Goal: Task Accomplishment & Management: Use online tool/utility

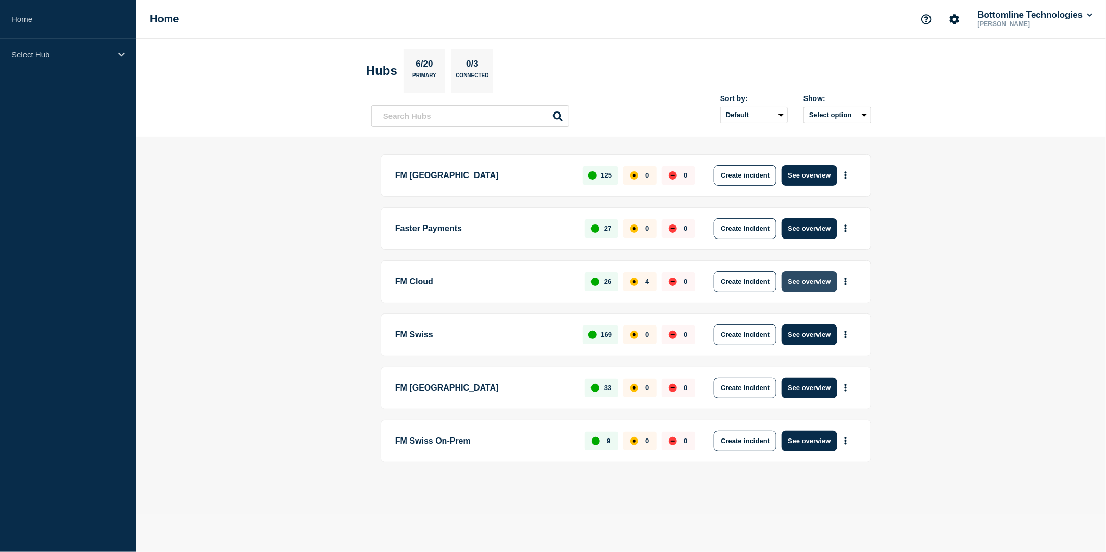
click at [796, 278] on button "See overview" at bounding box center [808, 281] width 55 height 21
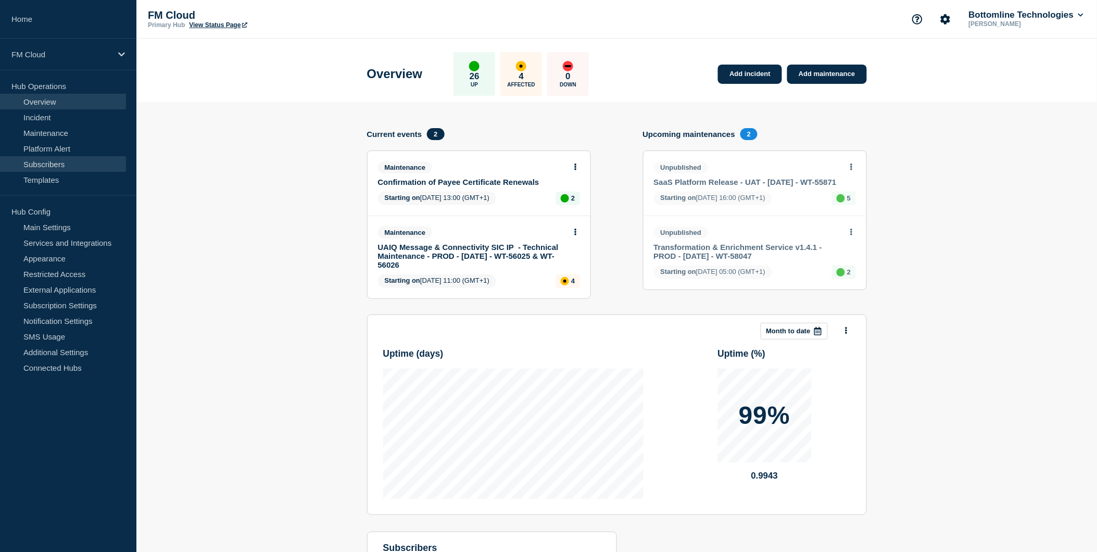
click at [60, 164] on link "Subscribers" at bounding box center [63, 164] width 126 height 16
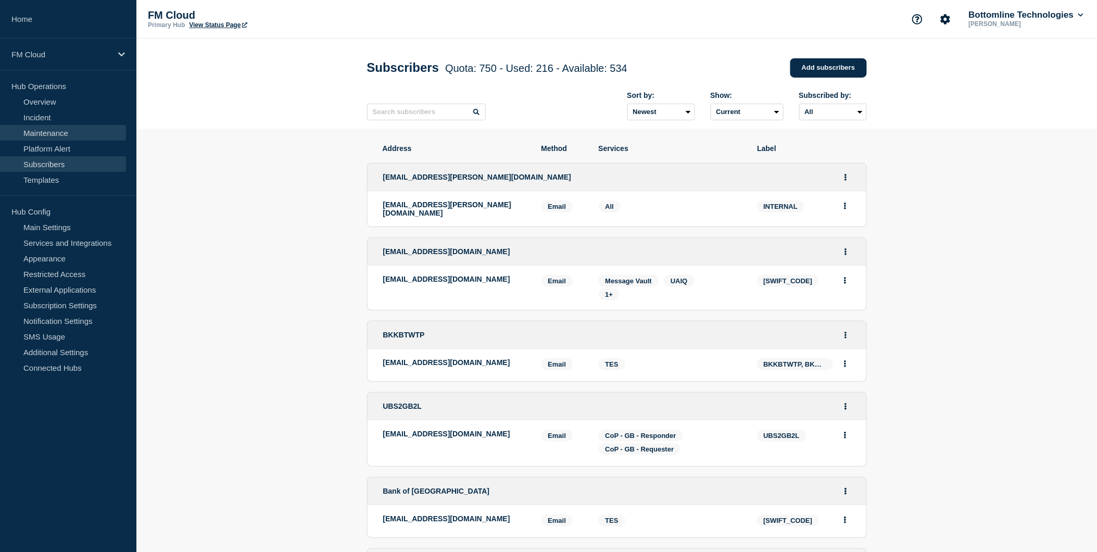
click at [28, 132] on link "Maintenance" at bounding box center [63, 133] width 126 height 16
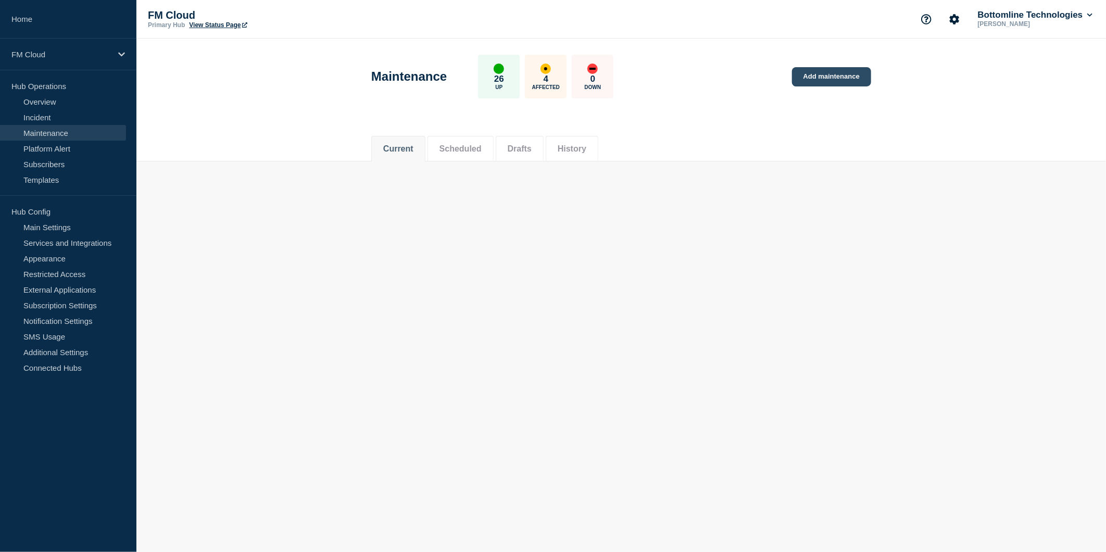
click at [845, 74] on link "Add maintenance" at bounding box center [831, 76] width 79 height 19
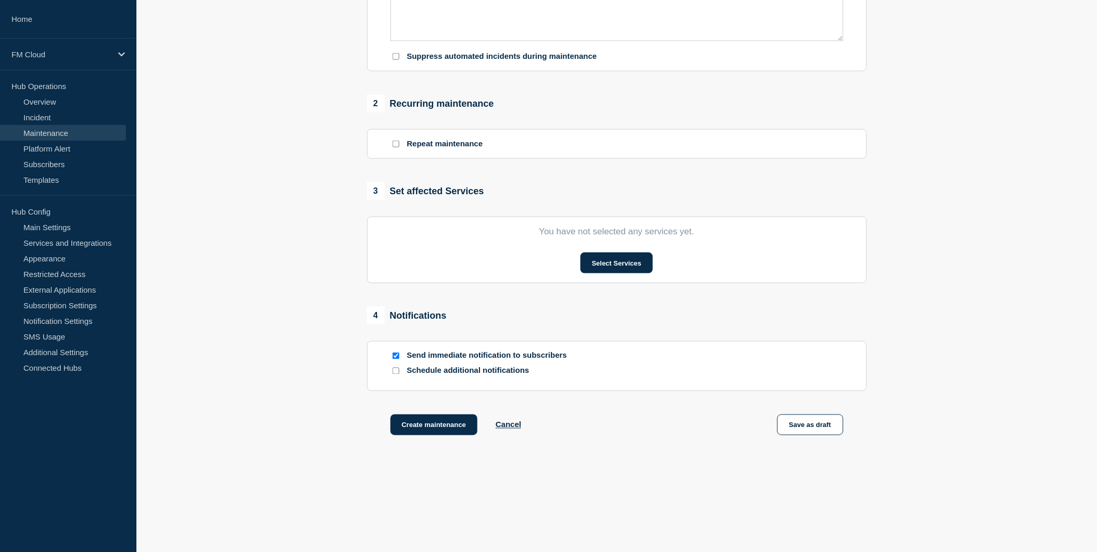
scroll to position [357, 0]
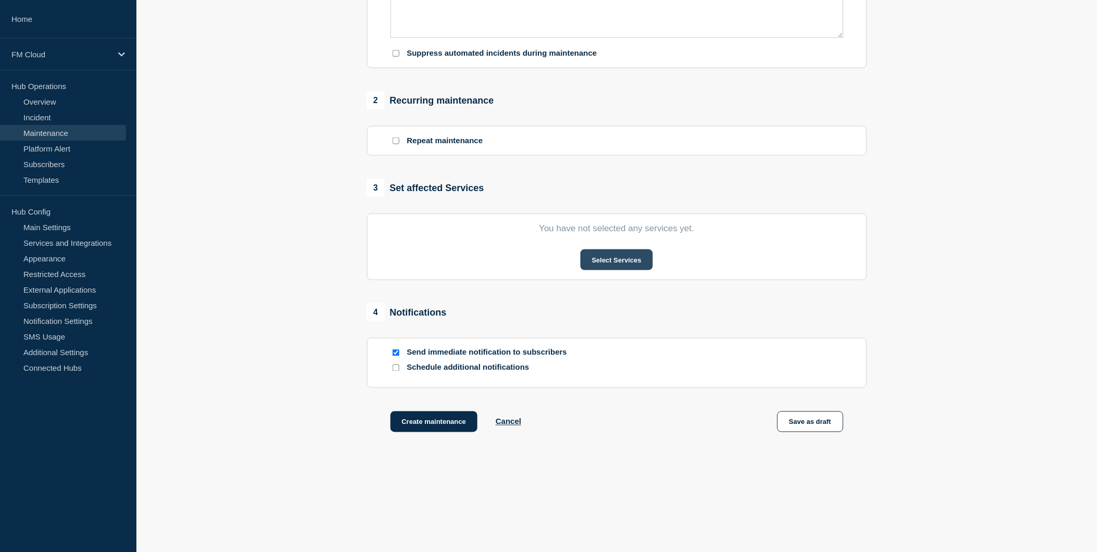
click at [591, 263] on button "Select Services" at bounding box center [616, 259] width 72 height 21
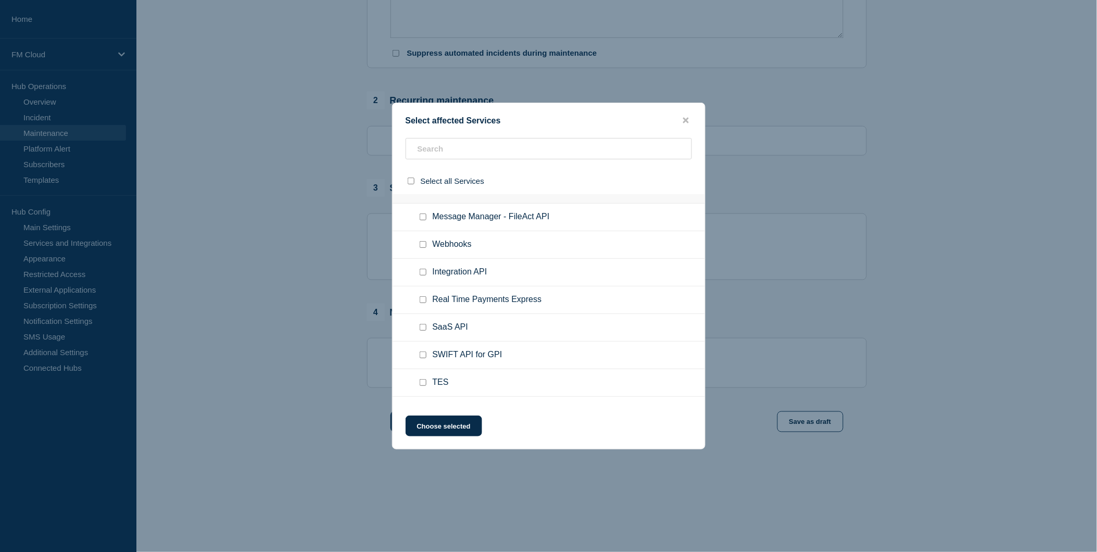
scroll to position [636, 0]
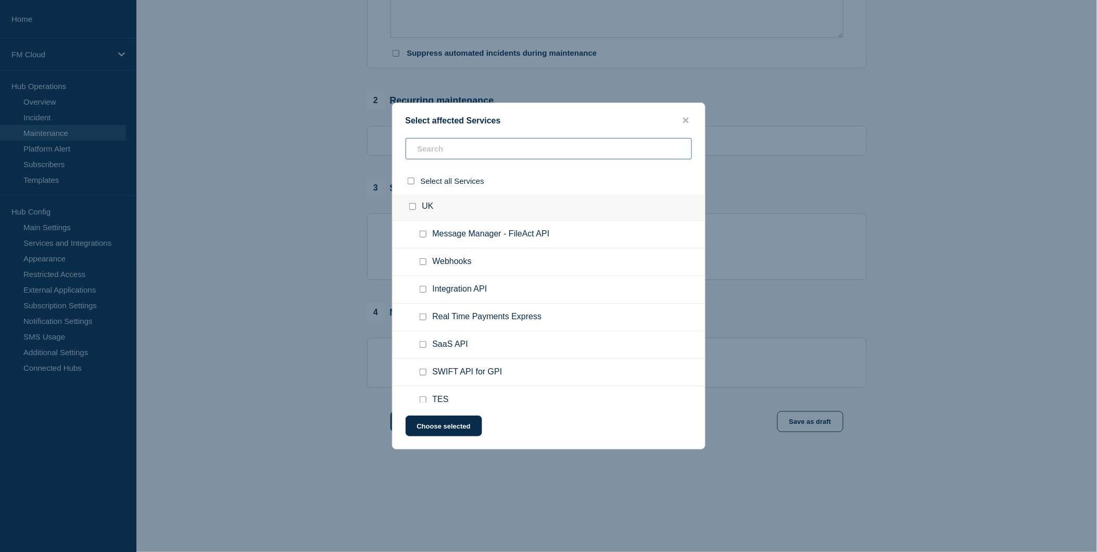
click at [447, 147] on input "text" at bounding box center [549, 148] width 286 height 21
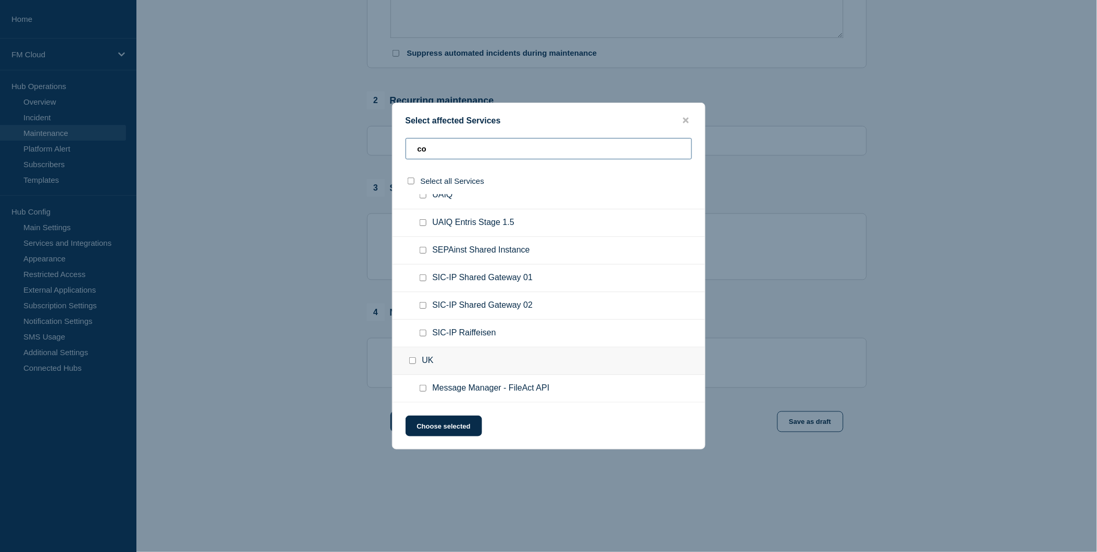
scroll to position [0, 0]
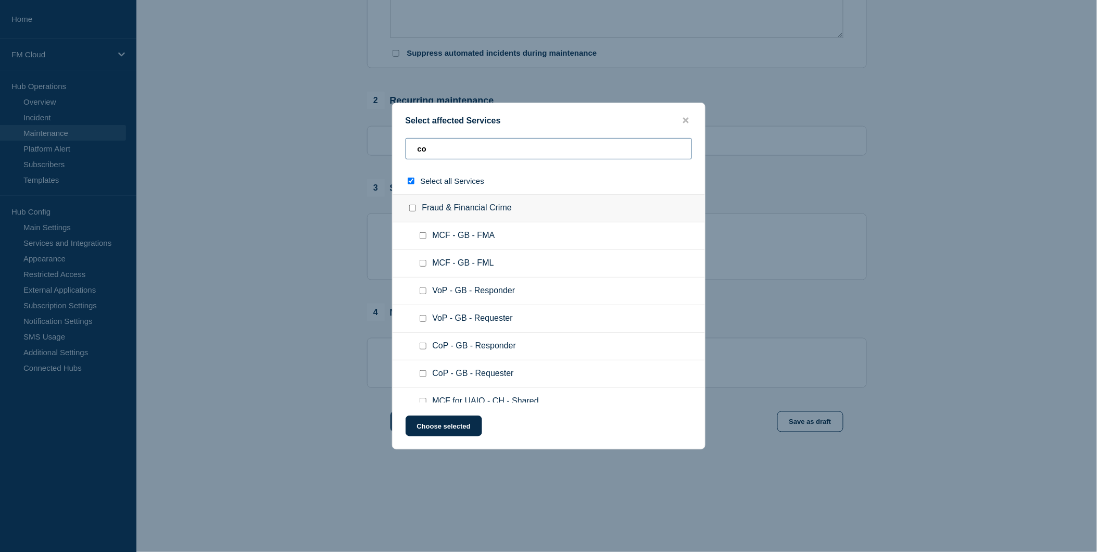
type input "con"
checkbox input "true"
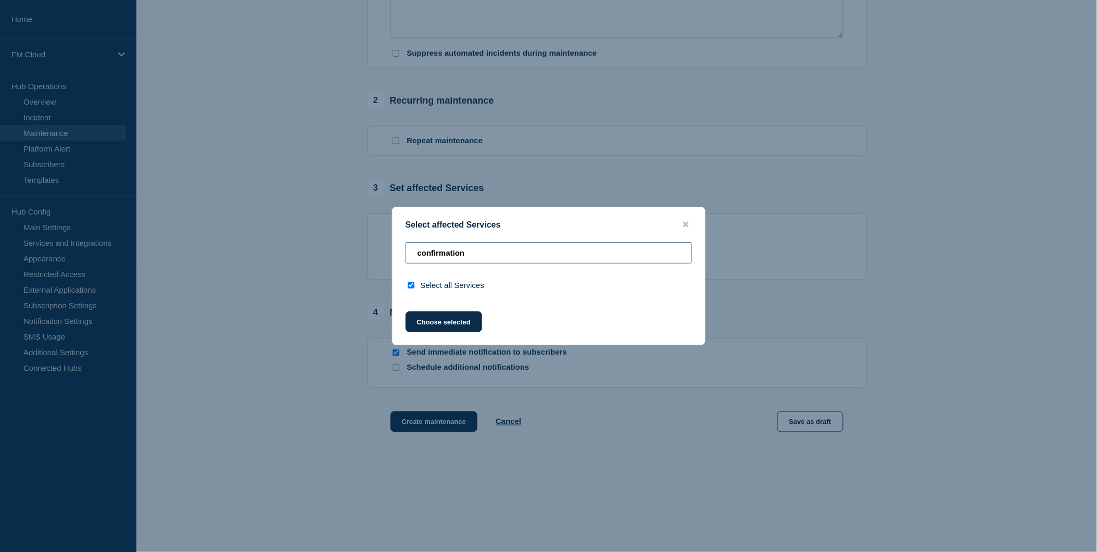
click at [486, 248] on input "confirmation" at bounding box center [549, 252] width 286 height 21
type input "co"
checkbox input "false"
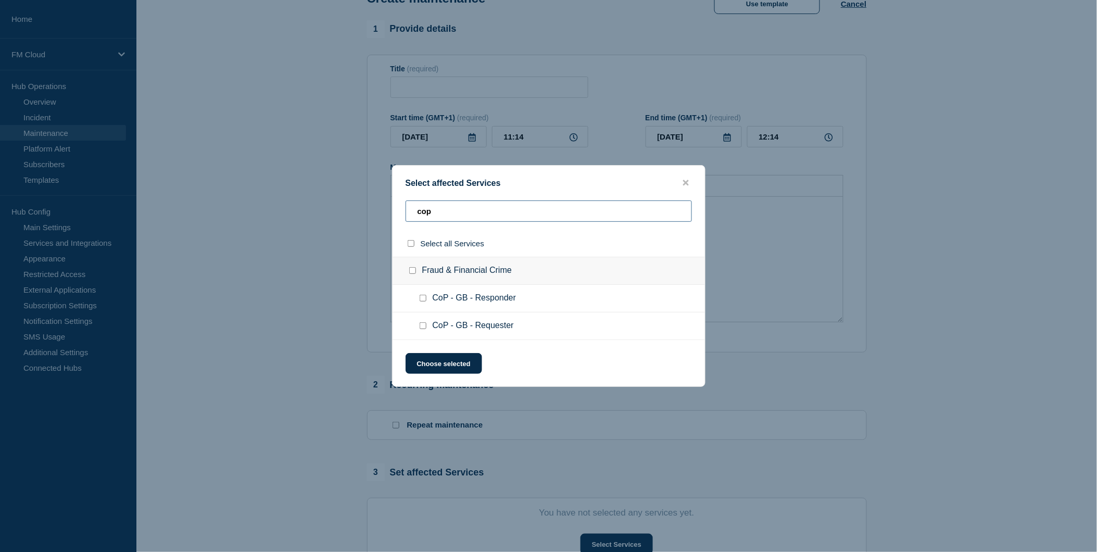
scroll to position [68, 0]
type input "cop"
click at [689, 184] on button "close button" at bounding box center [686, 183] width 12 height 10
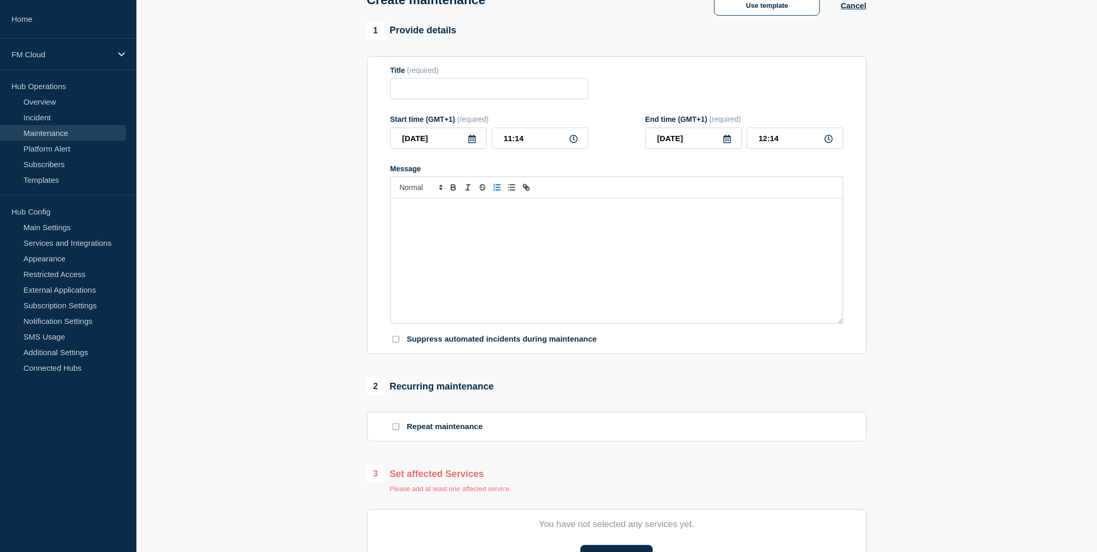
scroll to position [0, 0]
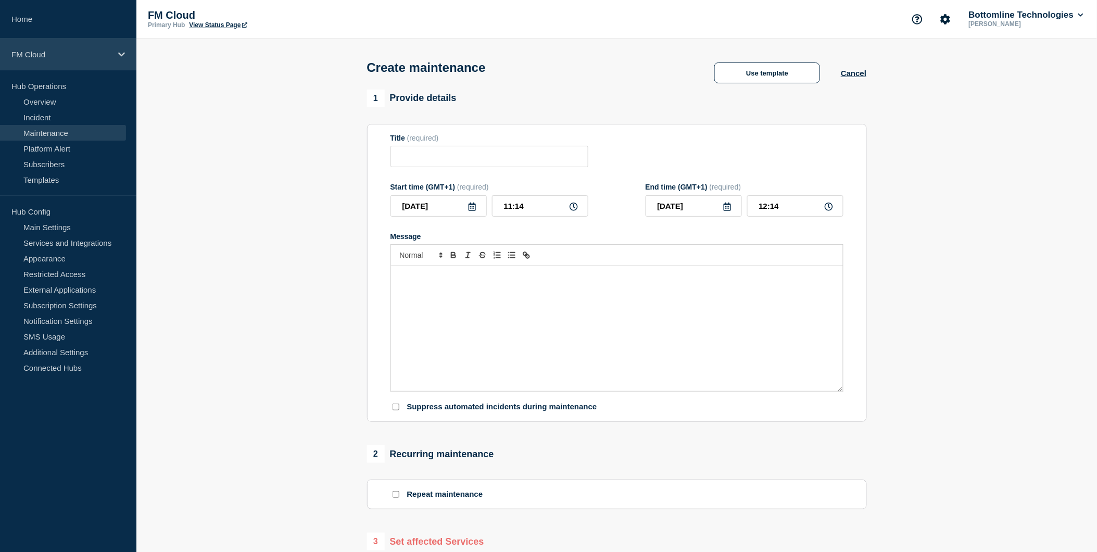
click at [47, 48] on div "FM Cloud" at bounding box center [68, 55] width 136 height 32
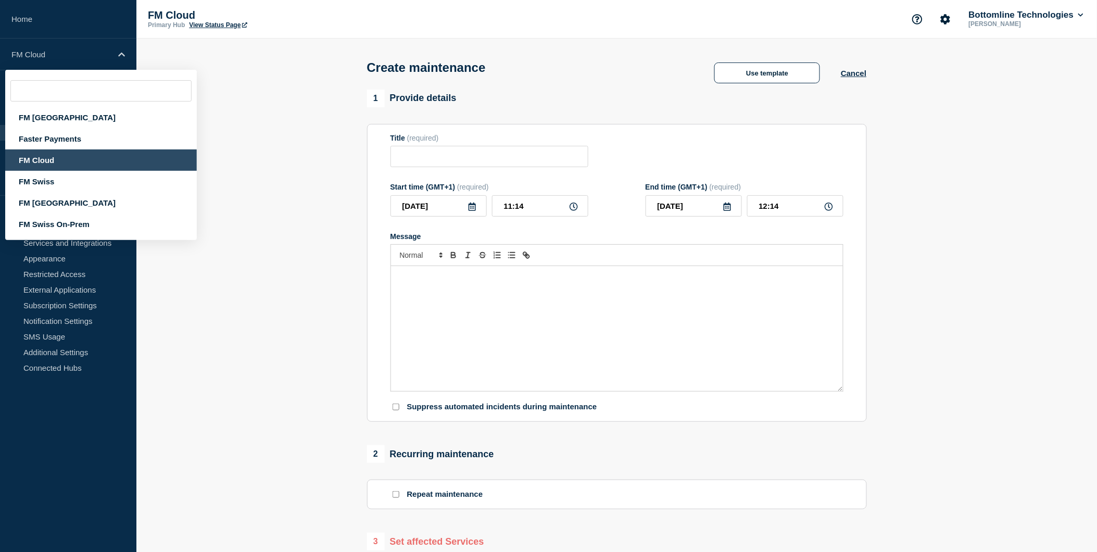
click at [35, 159] on div "FM Cloud" at bounding box center [101, 159] width 192 height 21
click at [947, 61] on header "Create maintenance Use template Cancel" at bounding box center [616, 64] width 960 height 51
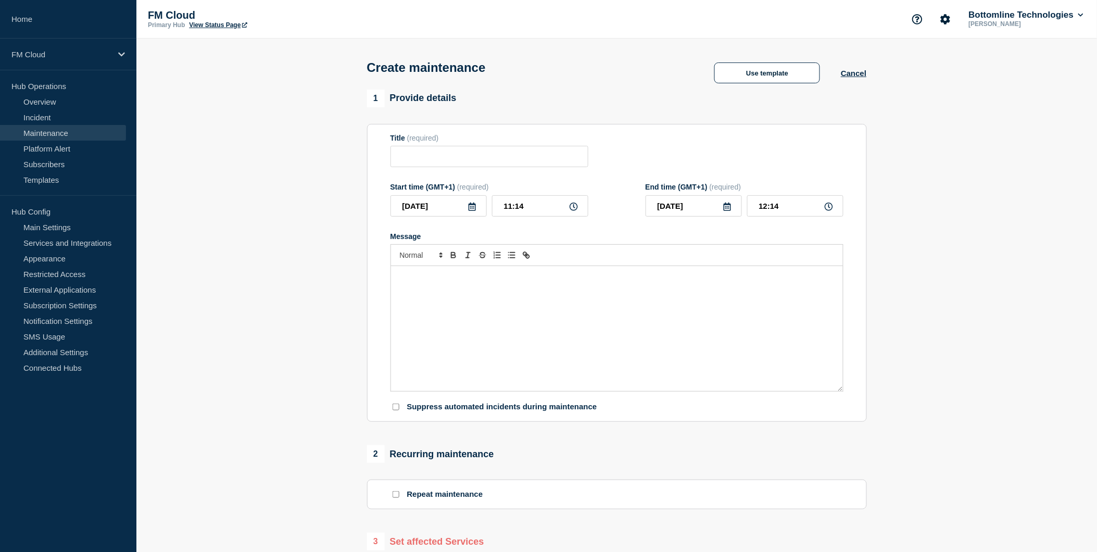
click at [868, 75] on div "Create maintenance Use template Cancel" at bounding box center [616, 64] width 523 height 51
click at [851, 78] on button "Cancel" at bounding box center [854, 73] width 26 height 9
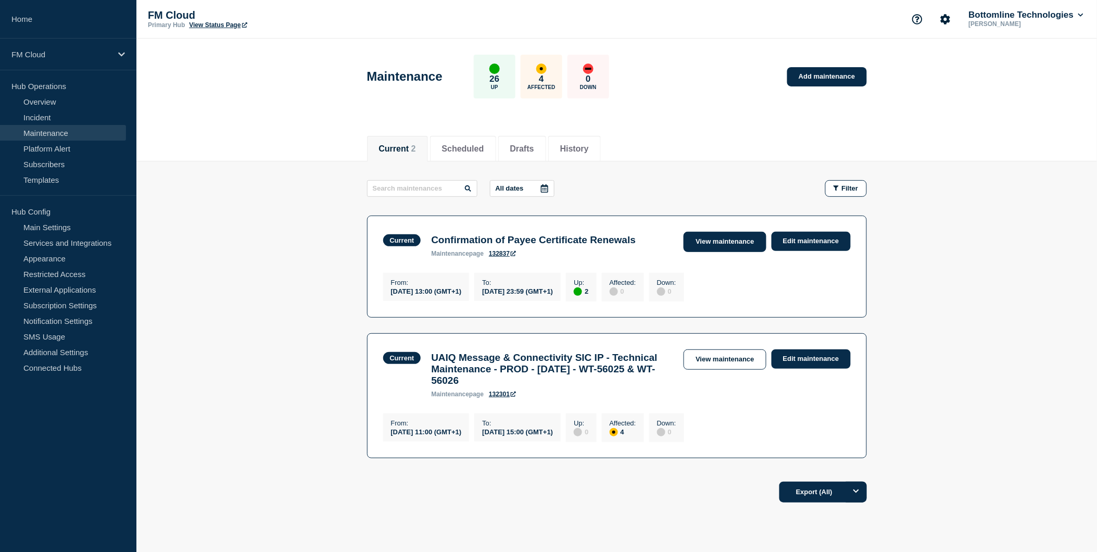
click at [742, 243] on link "View maintenance" at bounding box center [725, 242] width 82 height 20
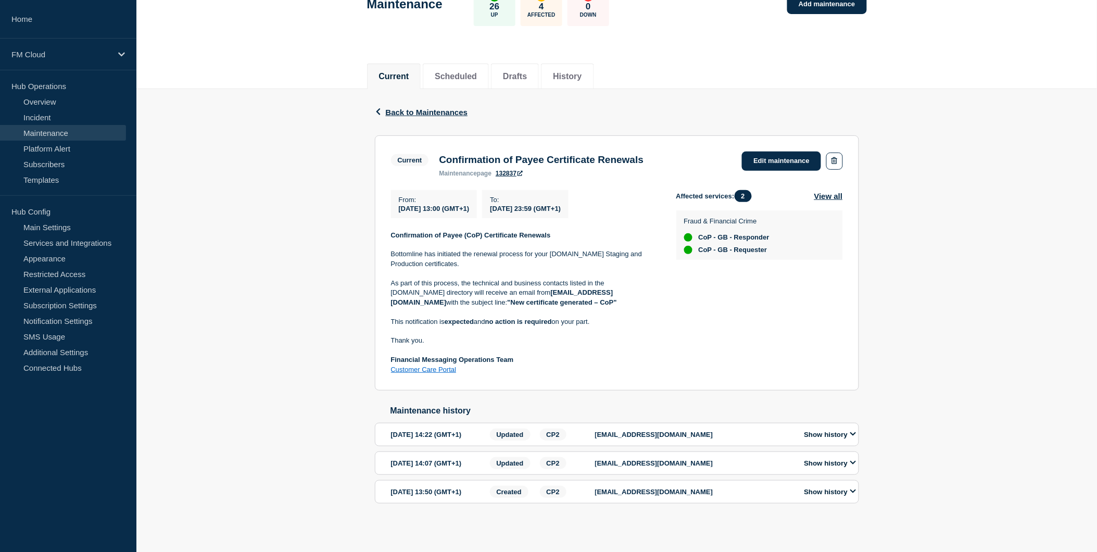
scroll to position [102, 0]
click at [933, 219] on div "Back Back to Maintenances Current Confirmation of Payee Certificate Renewals Fr…" at bounding box center [616, 312] width 960 height 447
click at [45, 166] on link "Subscribers" at bounding box center [63, 164] width 126 height 16
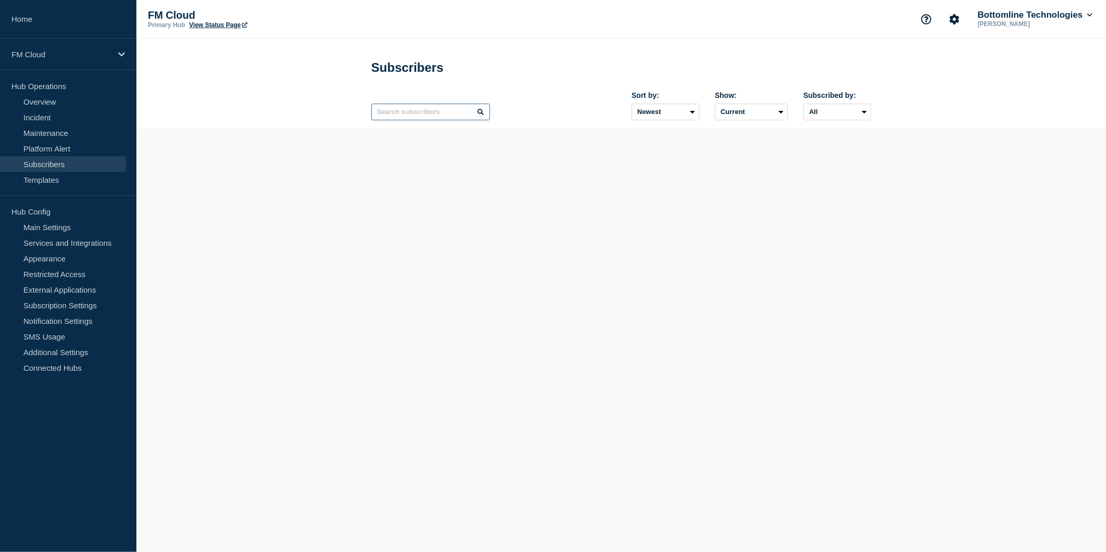
click at [393, 115] on input "text" at bounding box center [430, 112] width 119 height 17
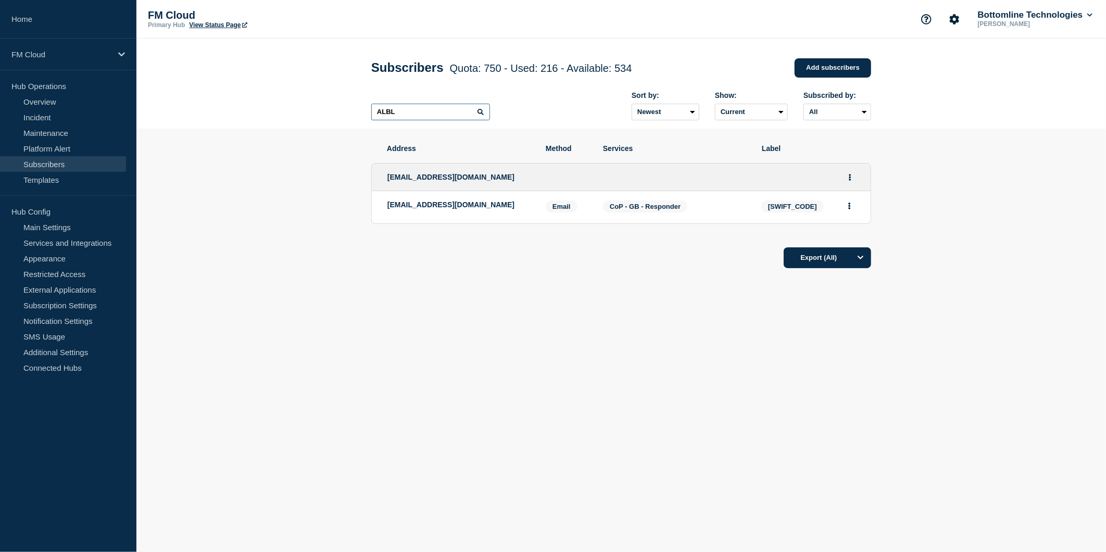
click at [449, 111] on input "ALBL" at bounding box center [430, 112] width 119 height 17
type input "A"
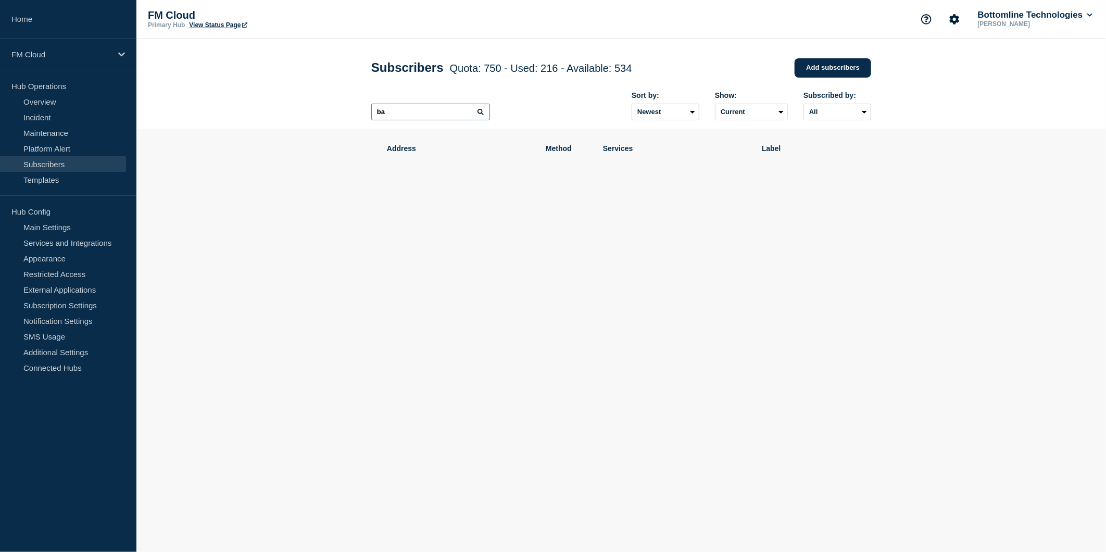
type input "b"
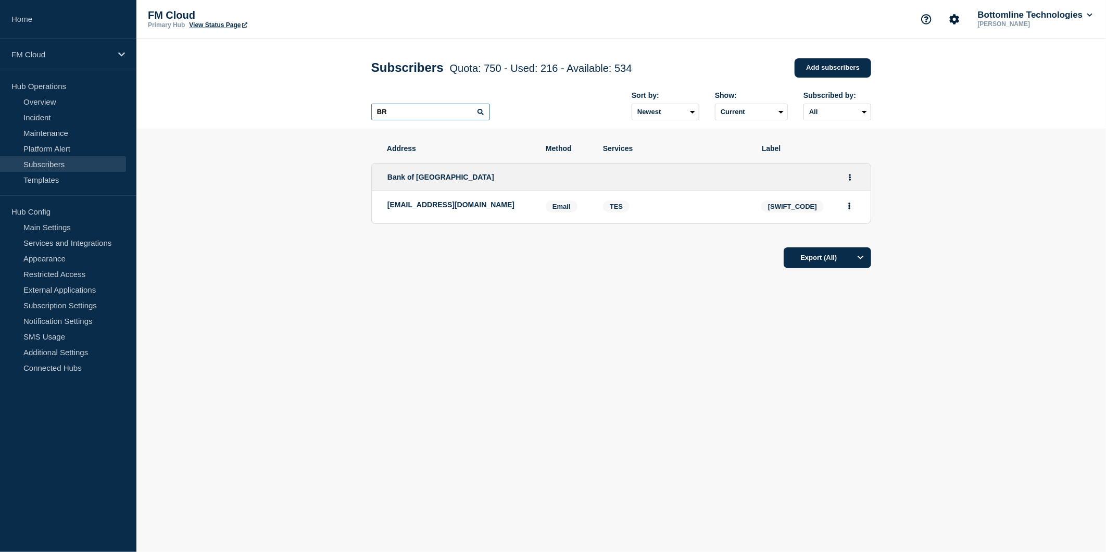
type input "B"
type input "BCIR"
drag, startPoint x: 444, startPoint y: 105, endPoint x: 403, endPoint y: 112, distance: 41.8
click at [402, 112] on div "BCIR Sort by: Newest Oldest Show: Current Deleted Recently deleted Subscribed b…" at bounding box center [621, 105] width 500 height 45
drag, startPoint x: 409, startPoint y: 112, endPoint x: 224, endPoint y: 95, distance: 185.6
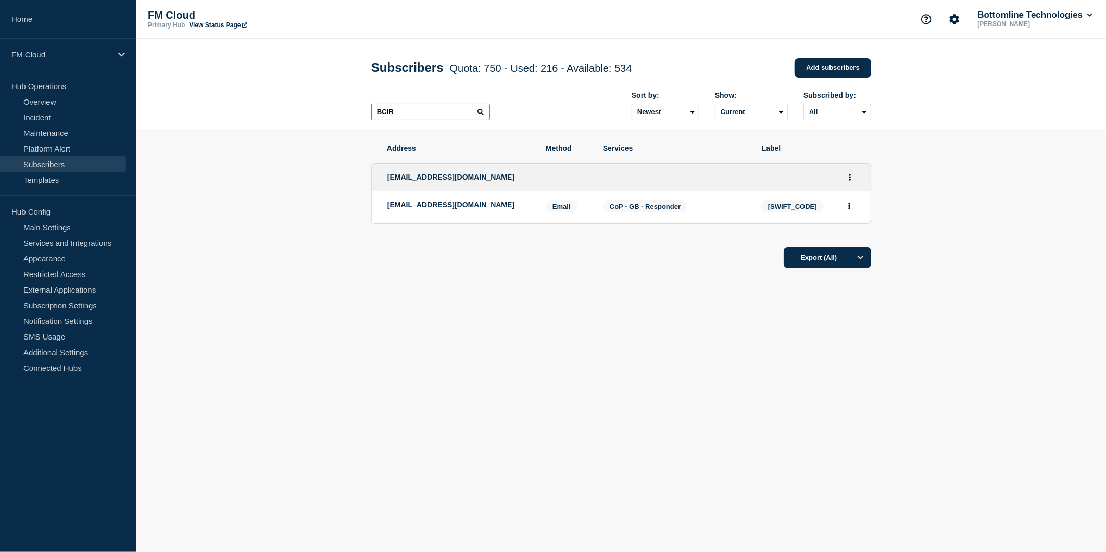
click at [264, 98] on header "Subscribers Quota: 750 - Used: 216 - Available: 534 Quota Used Available 750 21…" at bounding box center [620, 84] width 969 height 90
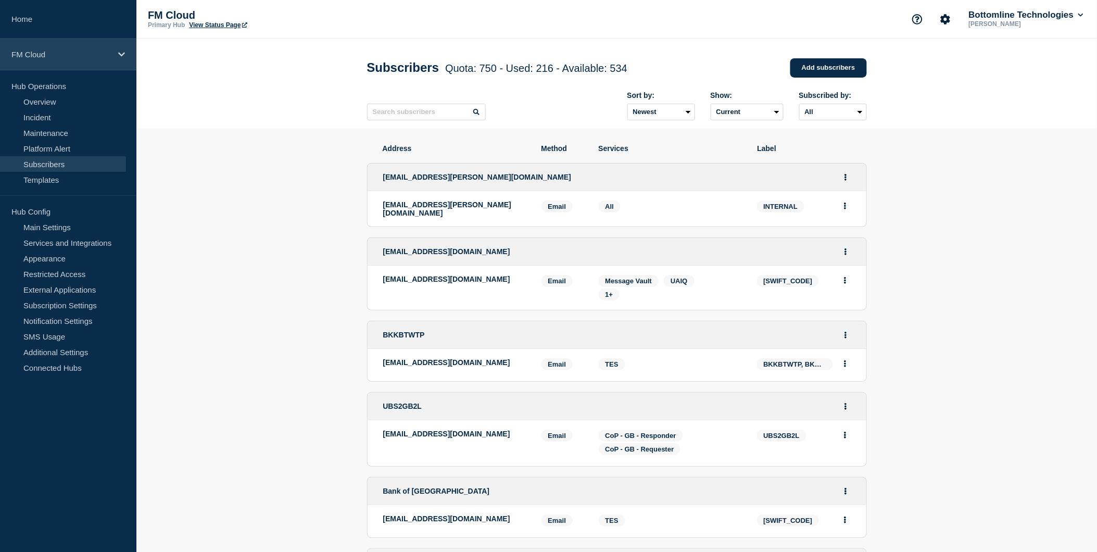
click at [120, 51] on icon at bounding box center [121, 54] width 7 height 8
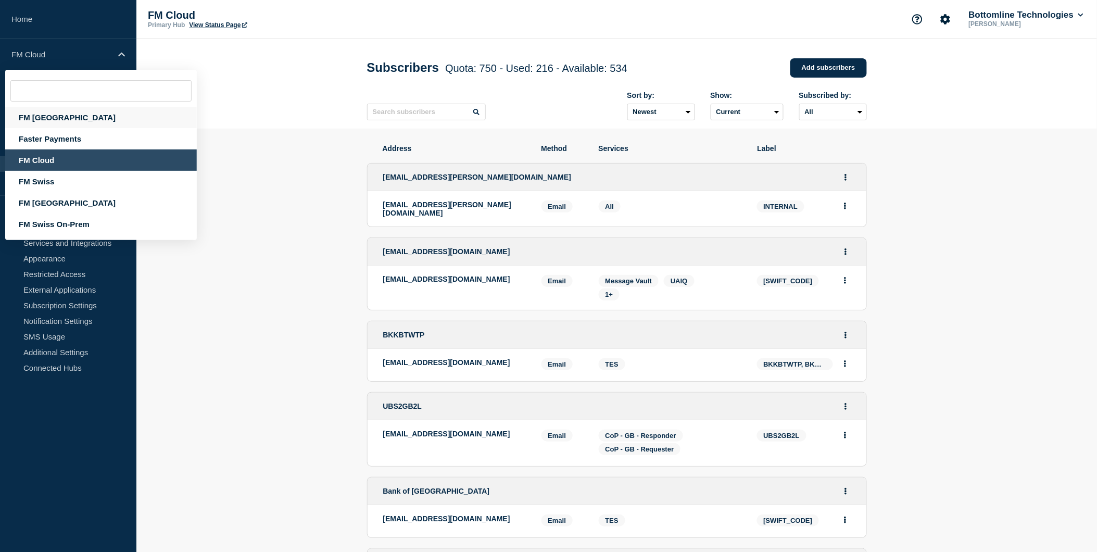
click at [45, 116] on div "FM [GEOGRAPHIC_DATA]" at bounding box center [101, 117] width 192 height 21
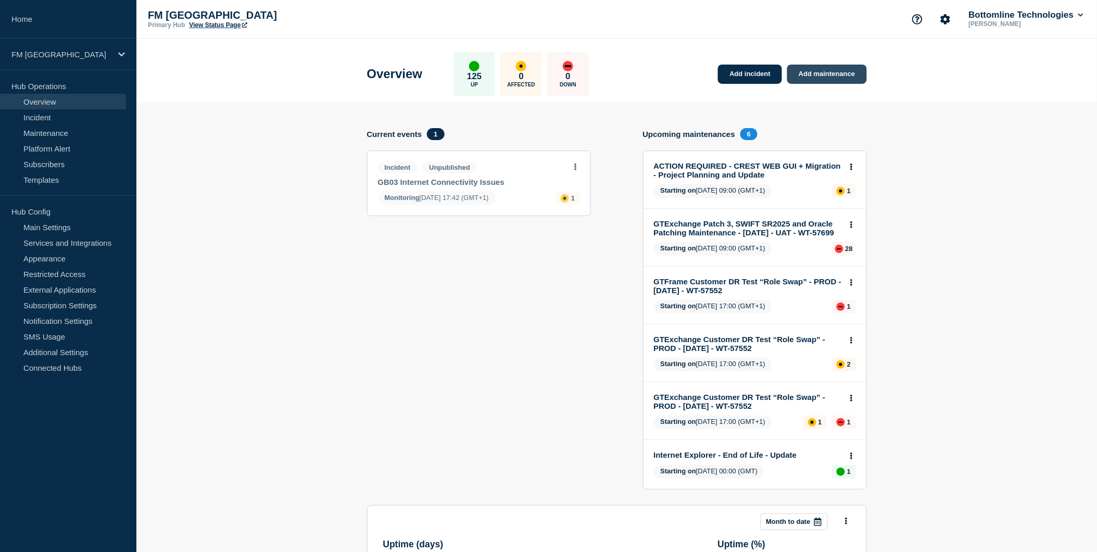
click at [825, 74] on link "Add maintenance" at bounding box center [826, 74] width 79 height 19
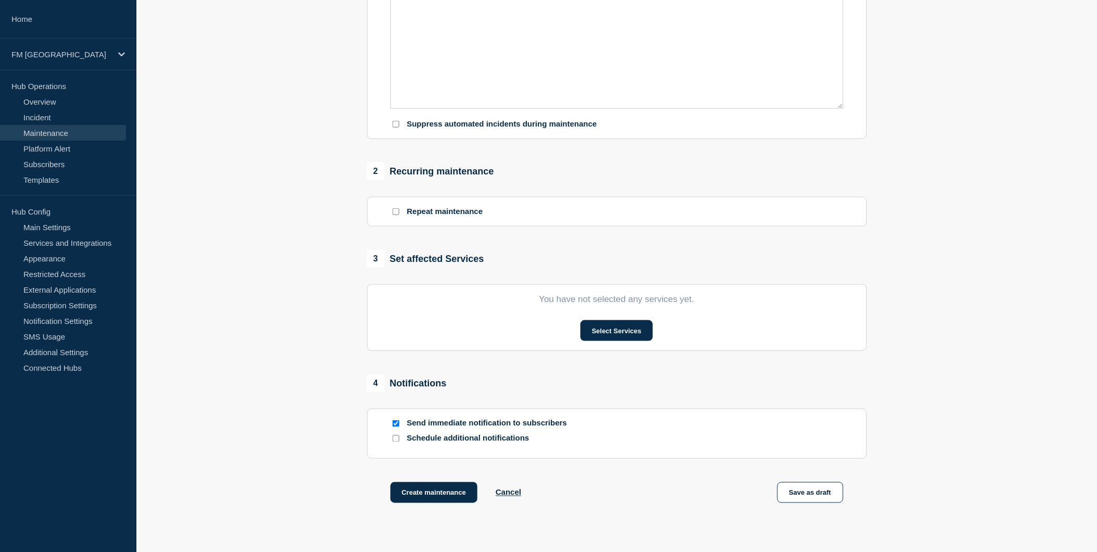
scroll to position [289, 0]
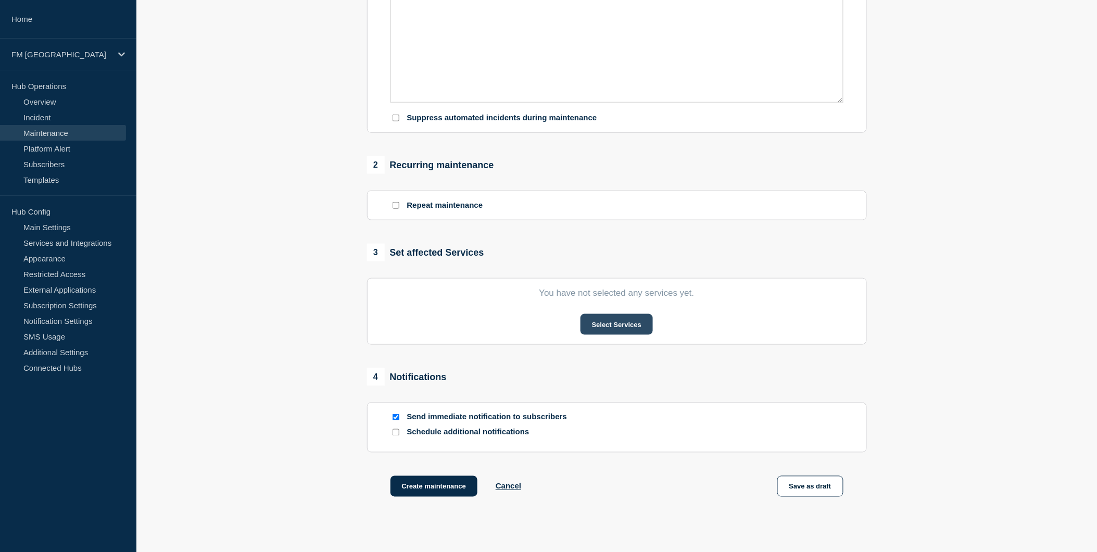
click at [610, 321] on button "Select Services" at bounding box center [616, 324] width 72 height 21
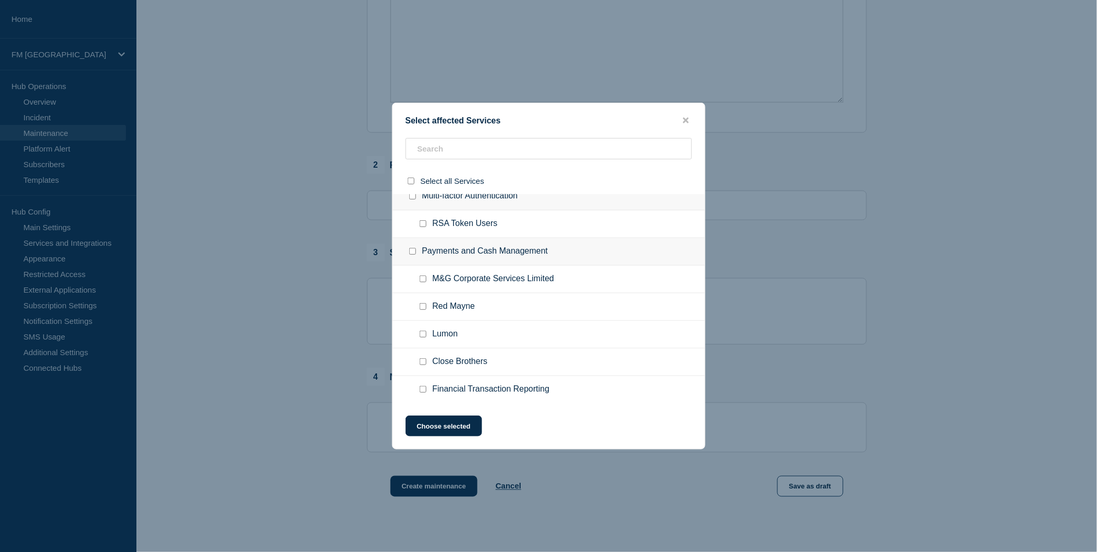
scroll to position [2082, 0]
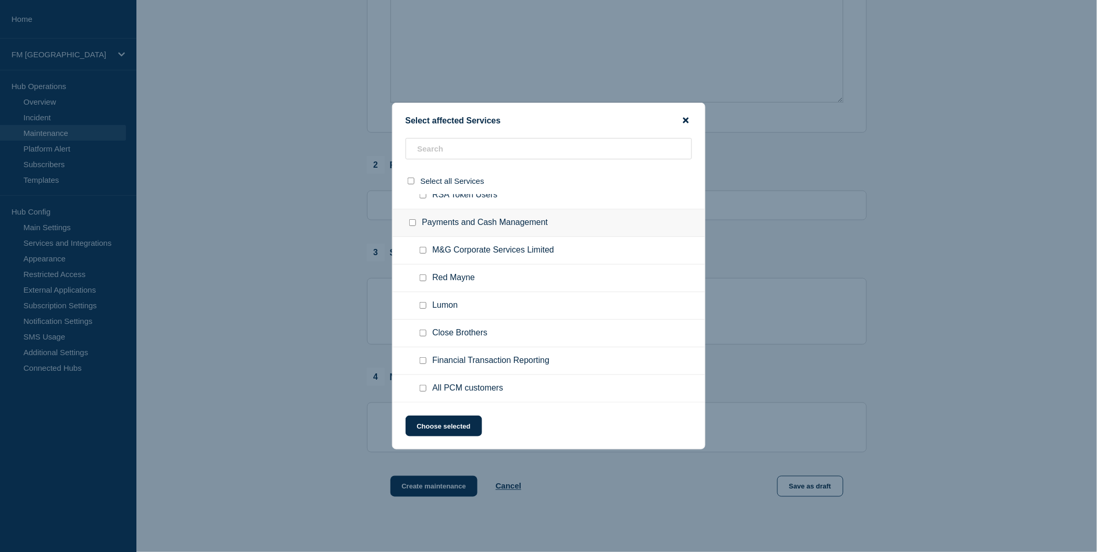
click at [684, 116] on icon "close button" at bounding box center [686, 120] width 6 height 8
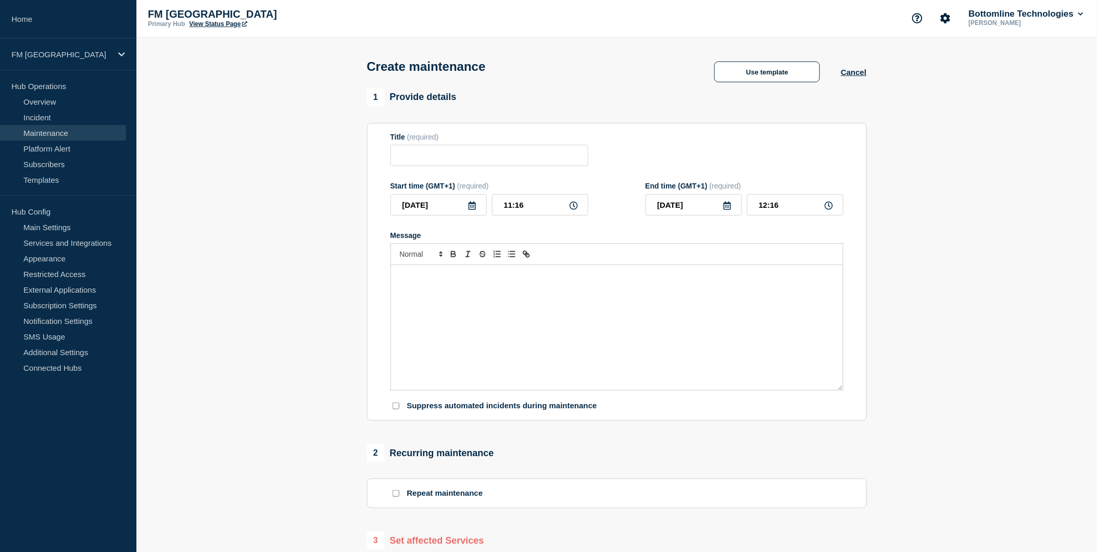
scroll to position [0, 0]
click at [852, 73] on button "Cancel" at bounding box center [854, 73] width 26 height 9
